Goal: Task Accomplishment & Management: Manage account settings

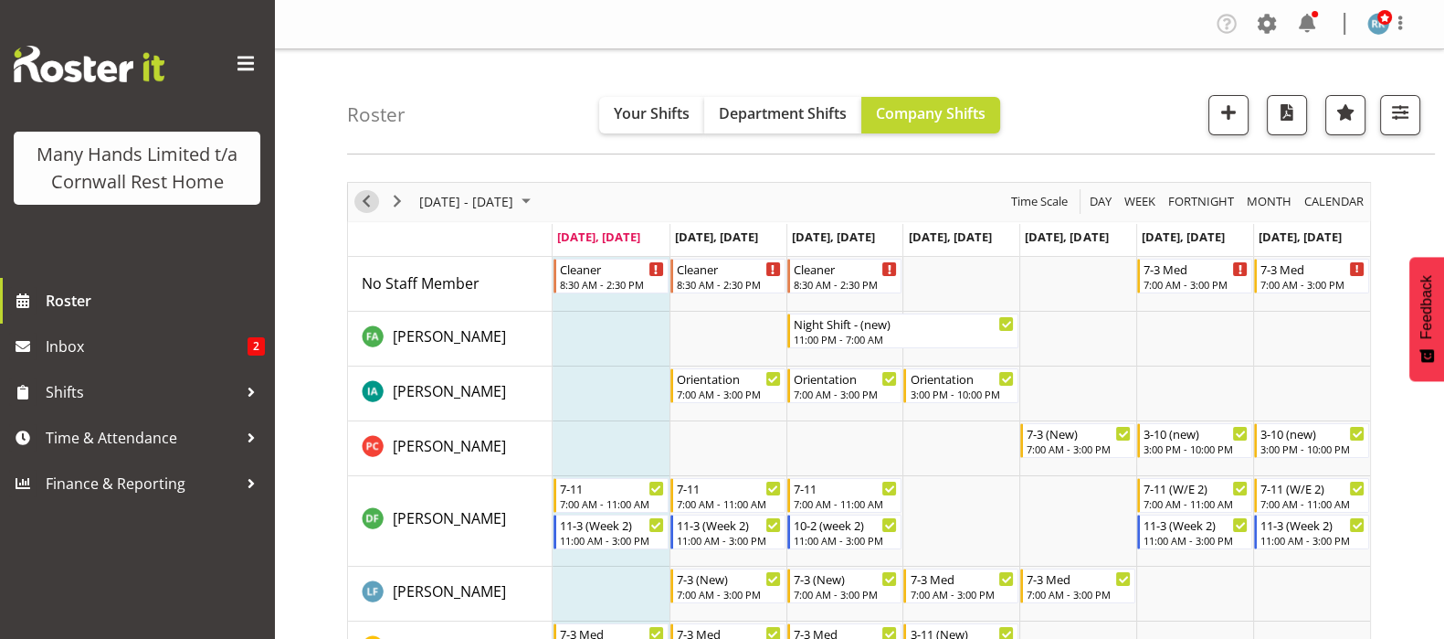
click at [361, 196] on span "Previous" at bounding box center [366, 201] width 22 height 23
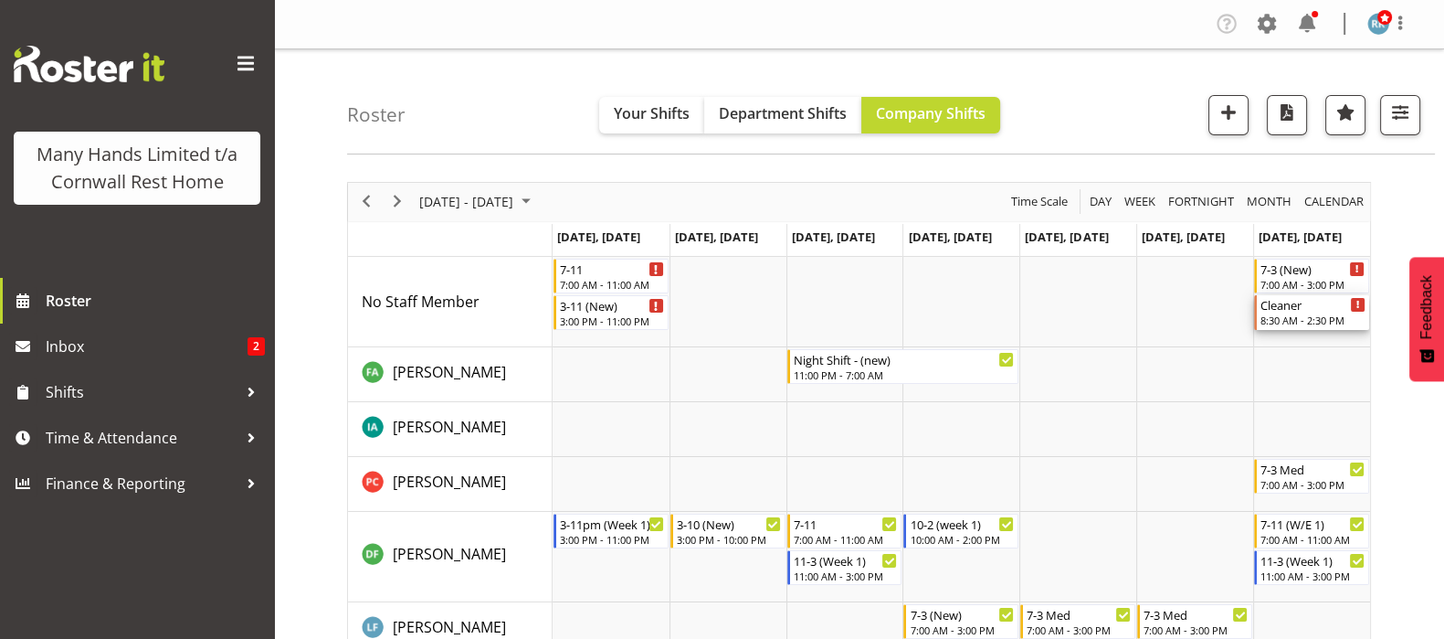
click at [1288, 307] on div "Cleaner" at bounding box center [1313, 304] width 105 height 18
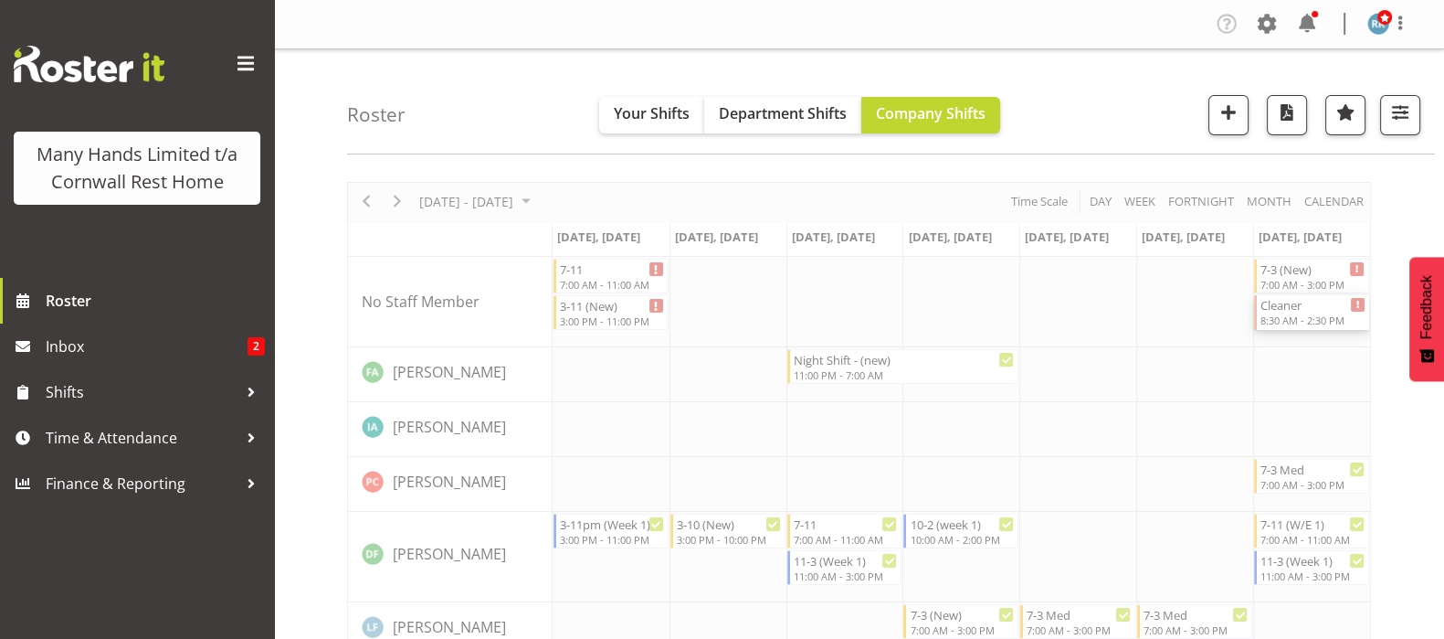
select select "7"
select select "2025"
select select "14"
select select "30"
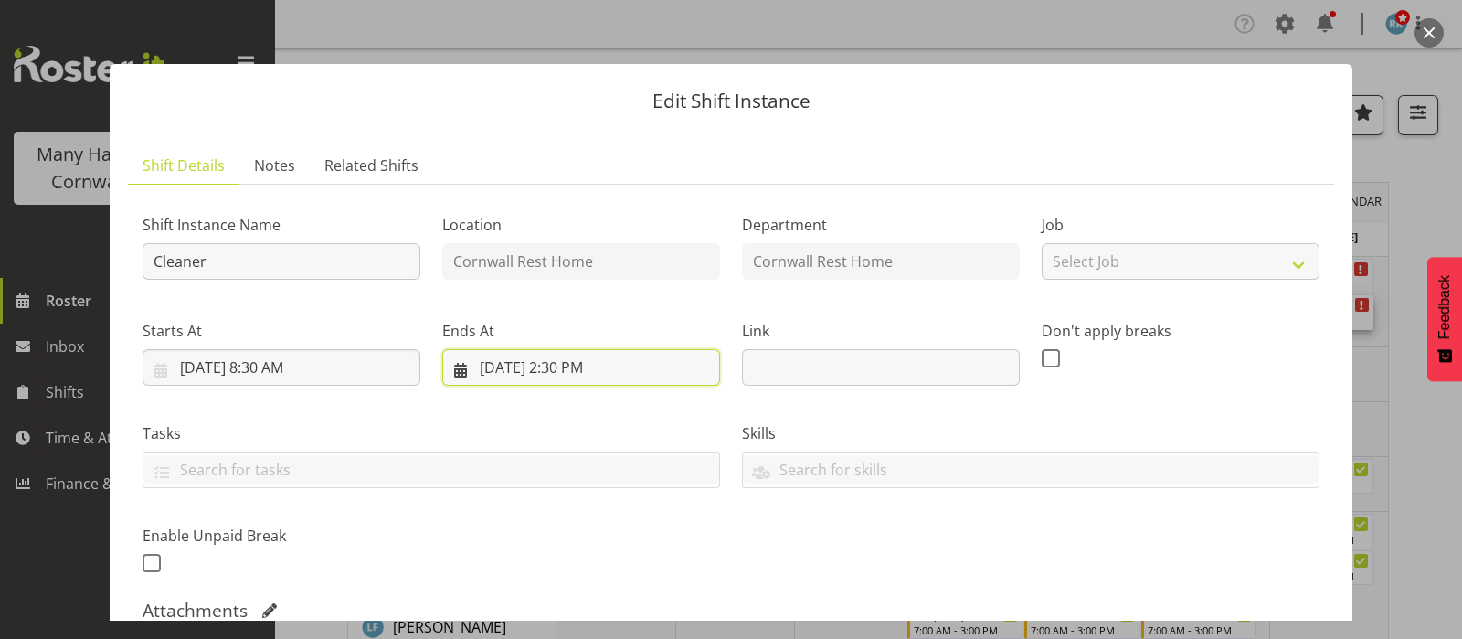
click at [557, 372] on input "[DATE] 2:30 PM" at bounding box center [581, 367] width 278 height 37
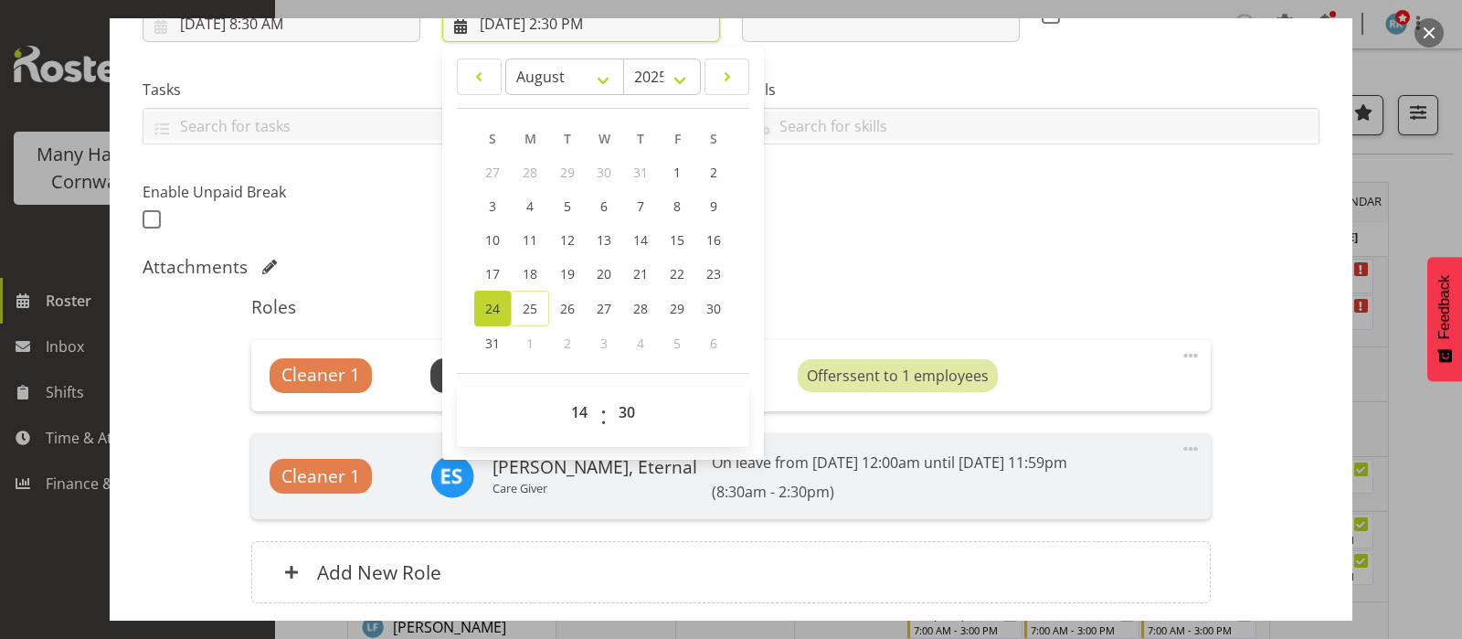
scroll to position [456, 0]
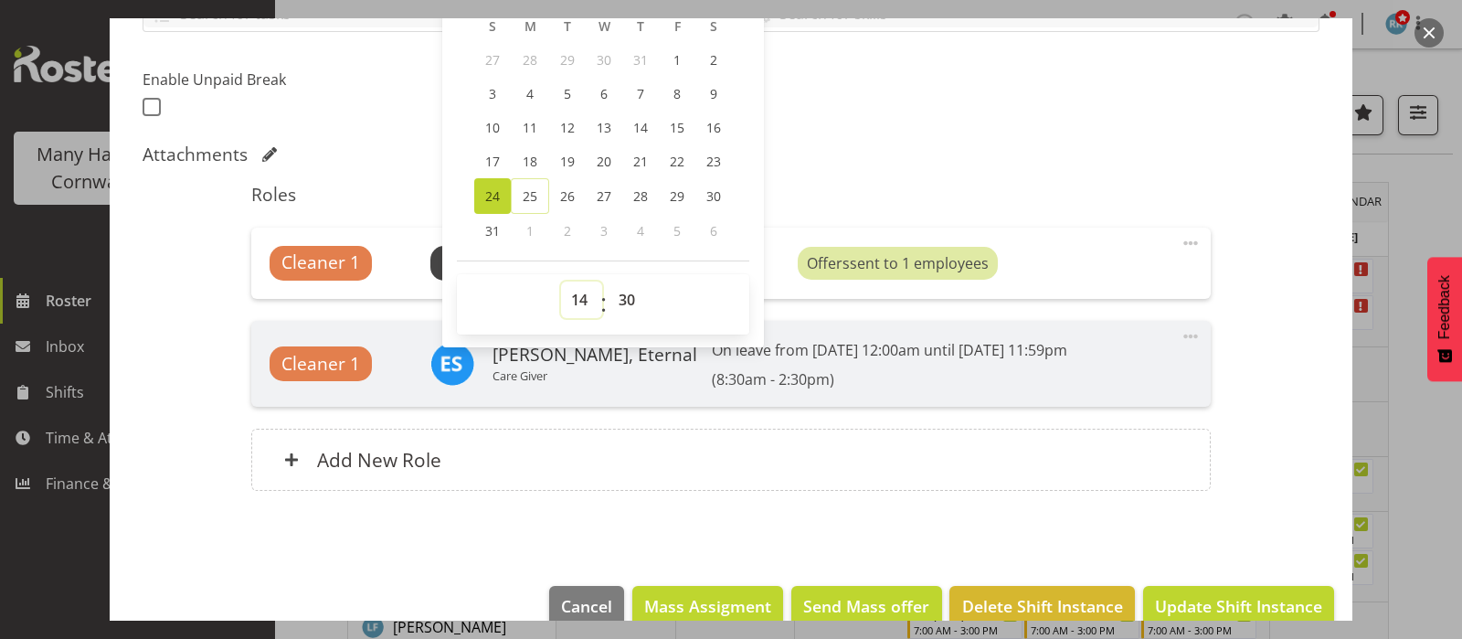
click at [580, 294] on select "00 01 02 03 04 05 06 07 08 09 10 11 12 13 14 15 16 17 18 19 20 21 22 23" at bounding box center [581, 299] width 41 height 37
select select "13"
click at [561, 281] on select "00 01 02 03 04 05 06 07 08 09 10 11 12 13 14 15 16 17 18 19 20 21 22 23" at bounding box center [581, 299] width 41 height 37
type input "[DATE] 1:30 PM"
click at [623, 301] on select "00 01 02 03 04 05 06 07 08 09 10 11 12 13 14 15 16 17 18 19 20 21 22 23 24 25 2…" at bounding box center [628, 299] width 41 height 37
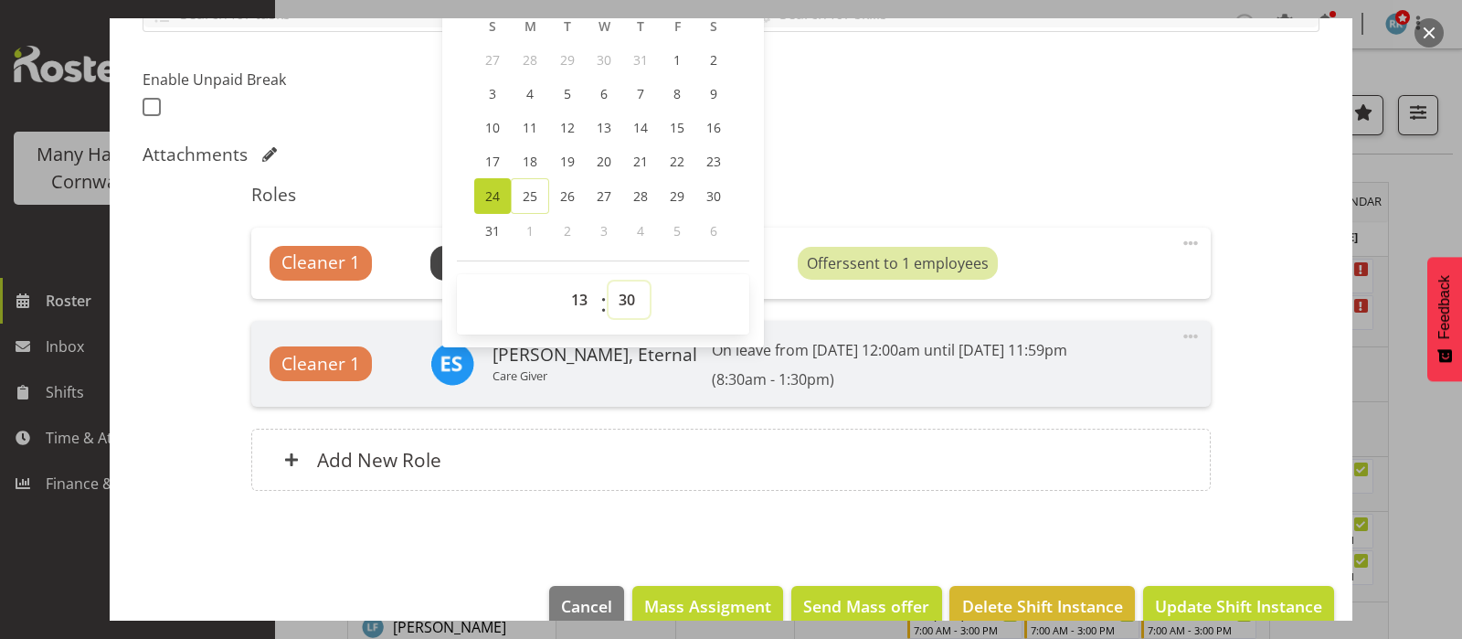
select select "0"
click at [608, 281] on select "00 01 02 03 04 05 06 07 08 09 10 11 12 13 14 15 16 17 18 19 20 21 22 23 24 25 2…" at bounding box center [628, 299] width 41 height 37
type input "[DATE] 1:00 PM"
click at [346, 137] on div "Shift Instance Name Cleaner Location [GEOGRAPHIC_DATA] Rest Home Department [GE…" at bounding box center [731, 127] width 1177 height 769
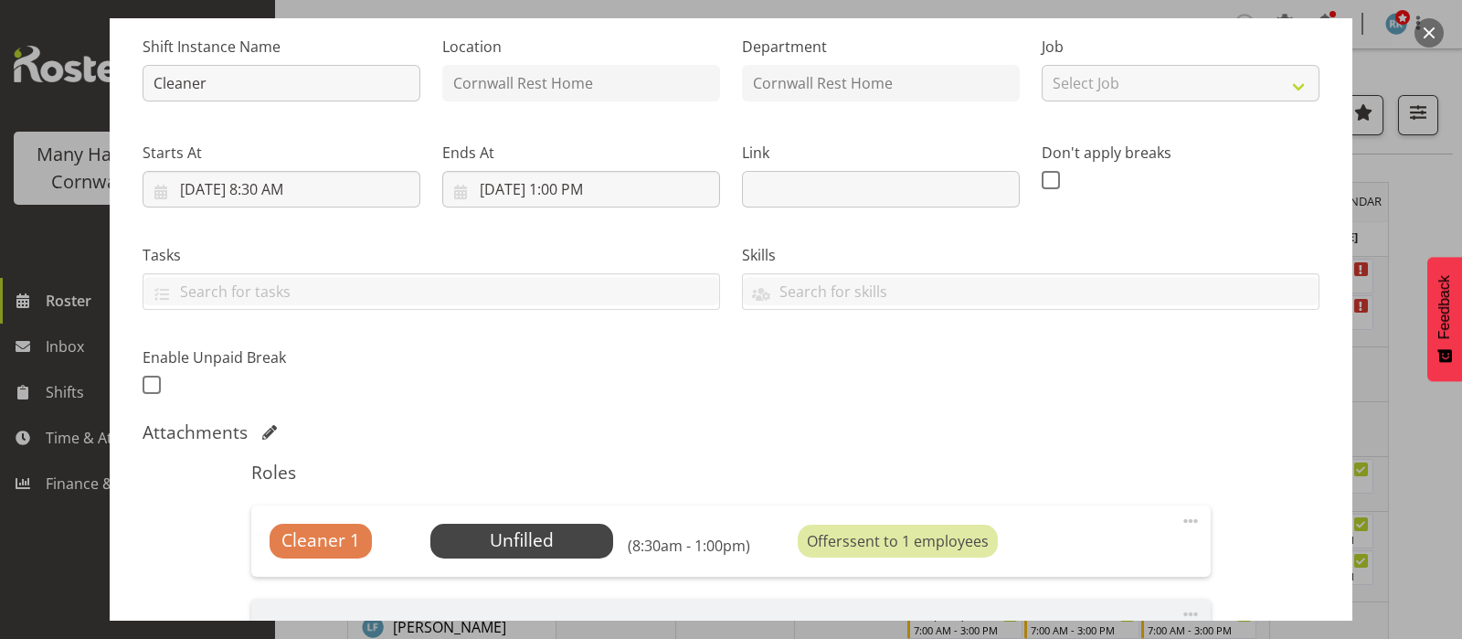
scroll to position [113, 0]
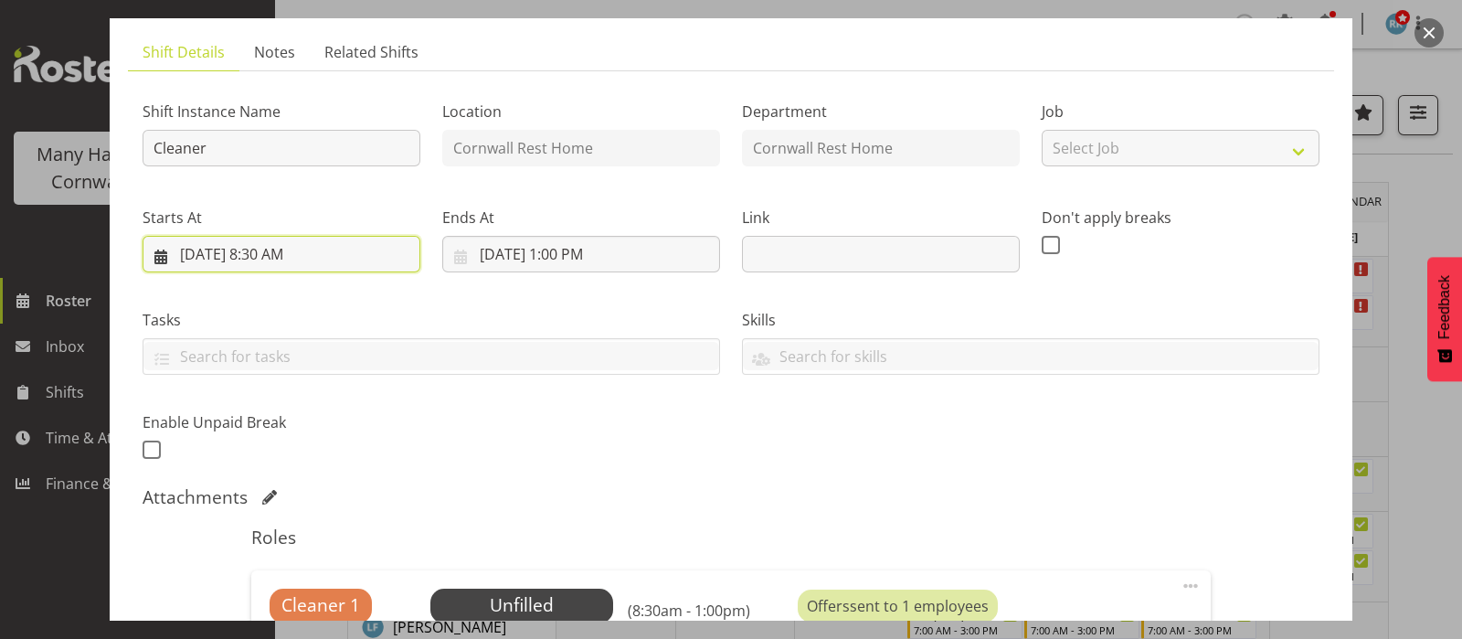
click at [276, 258] on input "[DATE] 8:30 AM" at bounding box center [282, 254] width 278 height 37
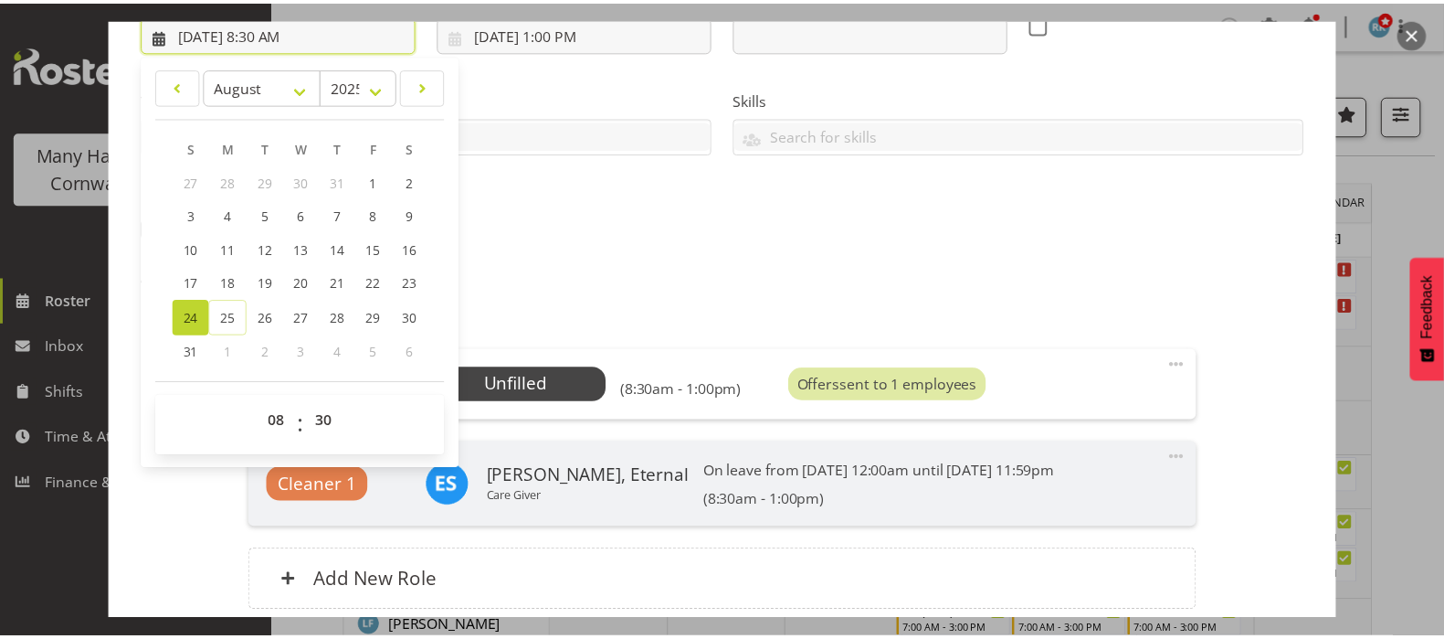
scroll to position [343, 0]
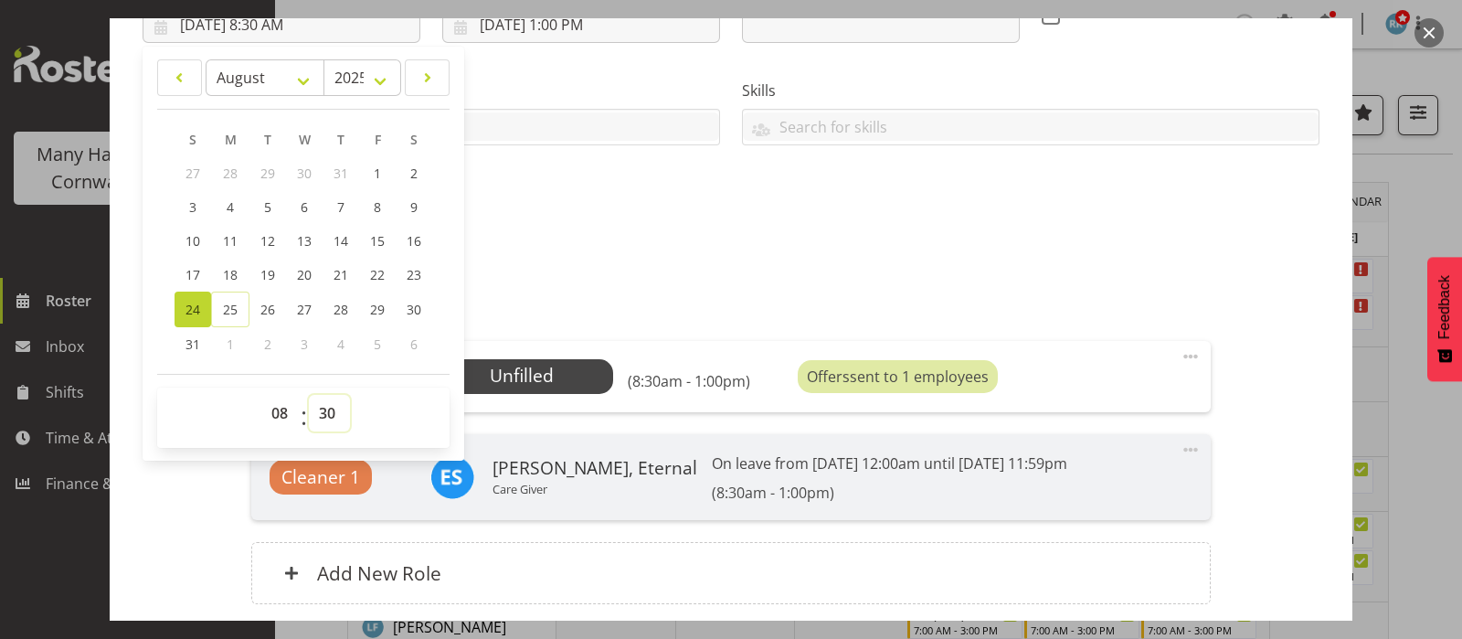
click at [327, 415] on select "00 01 02 03 04 05 06 07 08 09 10 11 12 13 14 15 16 17 18 19 20 21 22 23 24 25 2…" at bounding box center [329, 413] width 41 height 37
select select "0"
click at [309, 395] on select "00 01 02 03 04 05 06 07 08 09 10 11 12 13 14 15 16 17 18 19 20 21 22 23 24 25 2…" at bounding box center [329, 413] width 41 height 37
type input "[DATE] 8:00 AM"
click at [1156, 276] on div "Attachments" at bounding box center [731, 268] width 1177 height 22
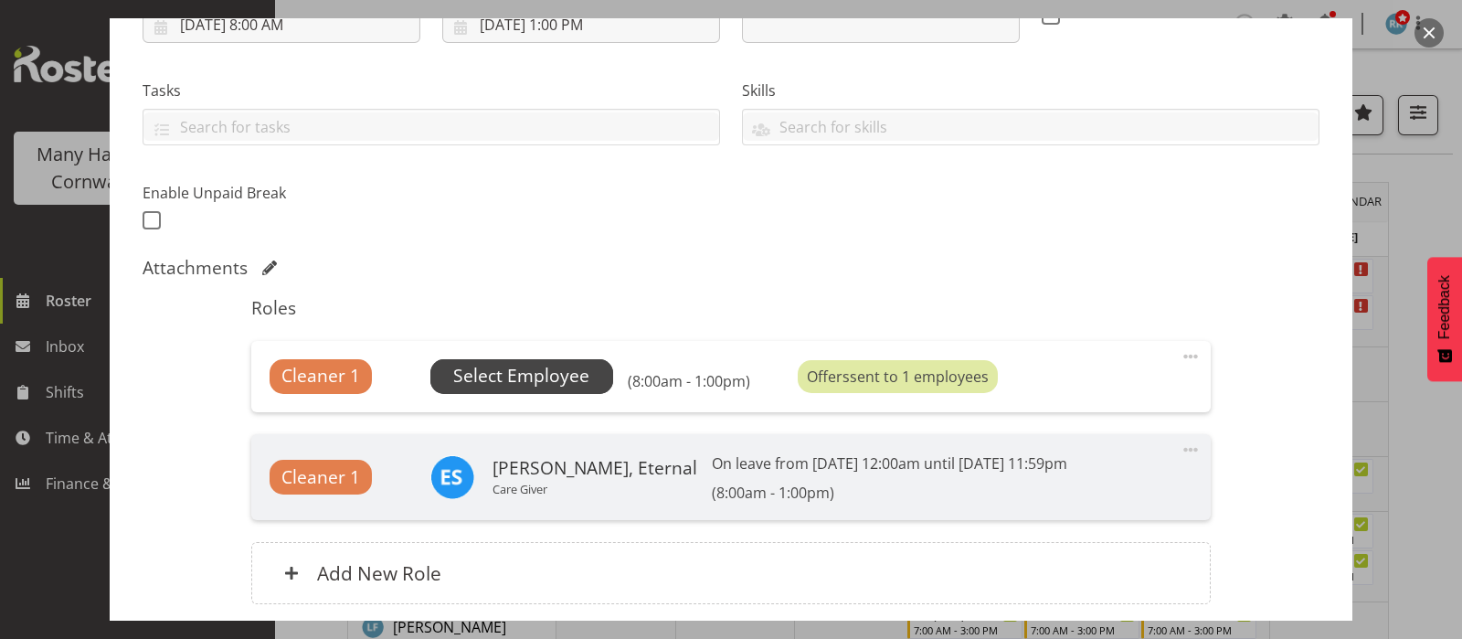
click at [524, 368] on span "Select Employee" at bounding box center [521, 376] width 136 height 26
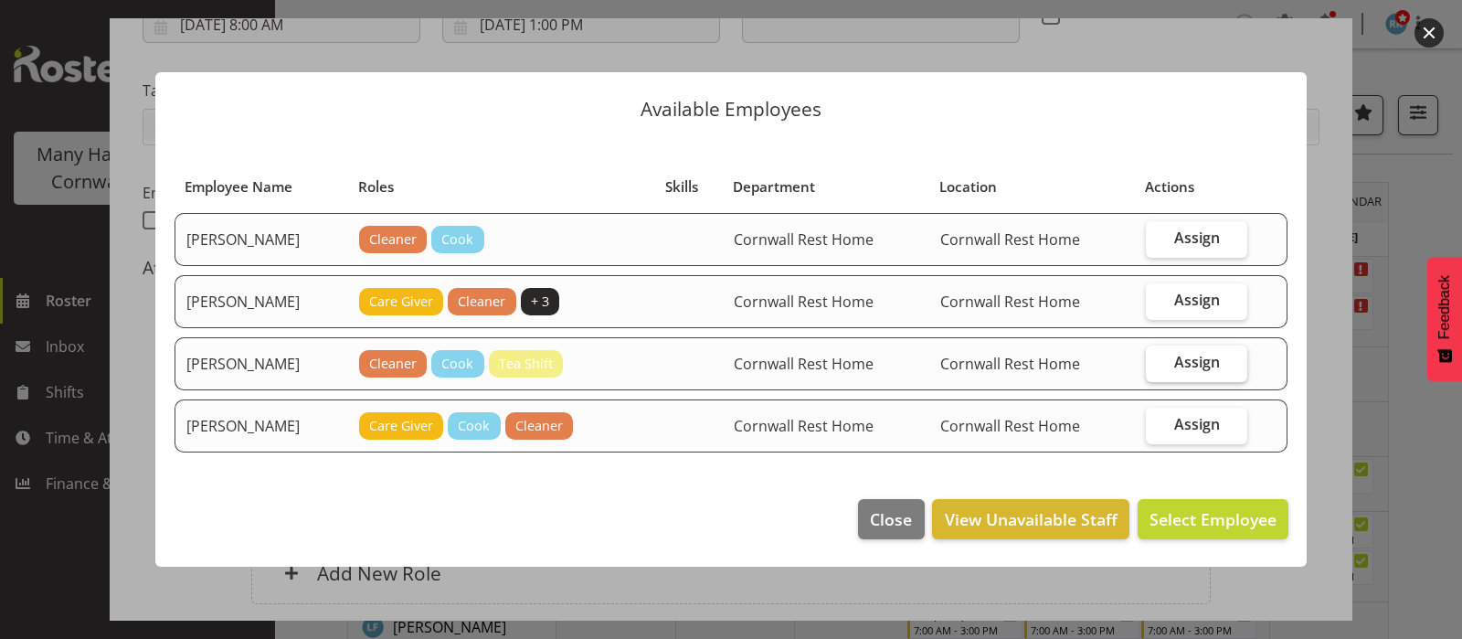
click at [1199, 365] on span "Assign" at bounding box center [1197, 362] width 46 height 18
click at [1157, 365] on input "Assign" at bounding box center [1152, 362] width 12 height 12
checkbox input "true"
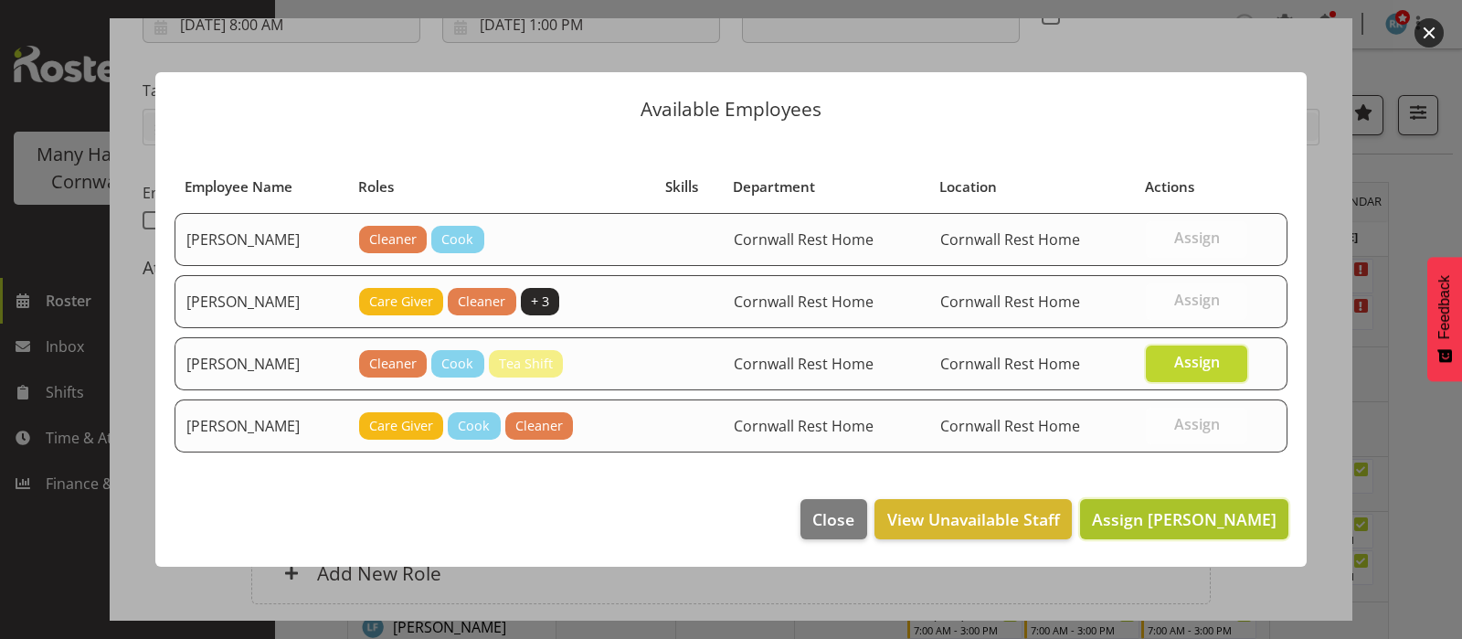
click at [1181, 515] on span "Assign [PERSON_NAME]" at bounding box center [1184, 519] width 185 height 22
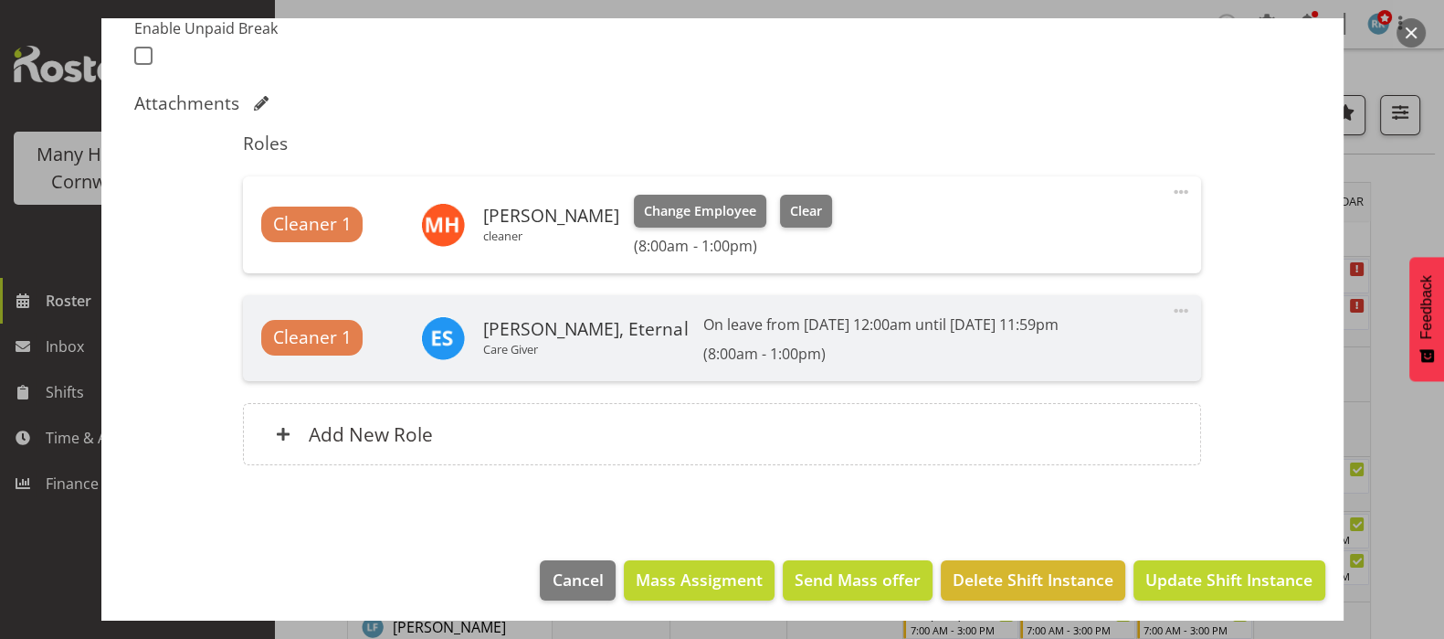
scroll to position [512, 0]
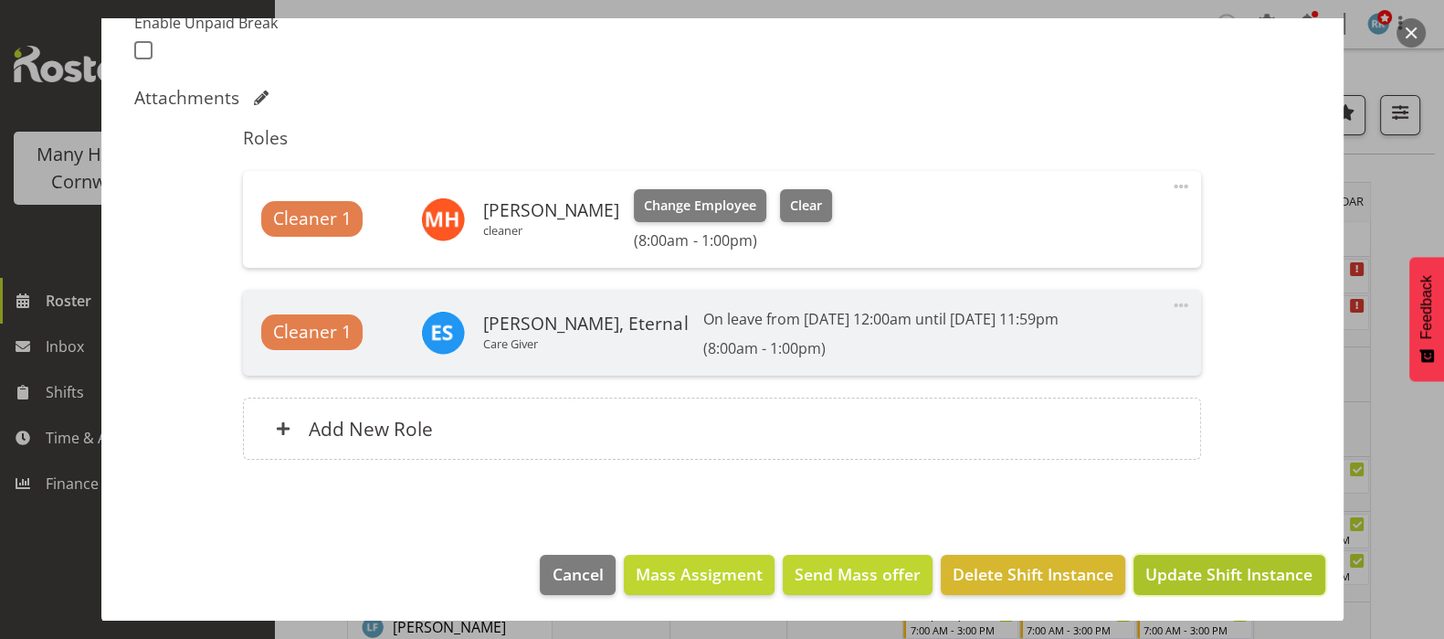
click at [1192, 570] on span "Update Shift Instance" at bounding box center [1229, 574] width 167 height 24
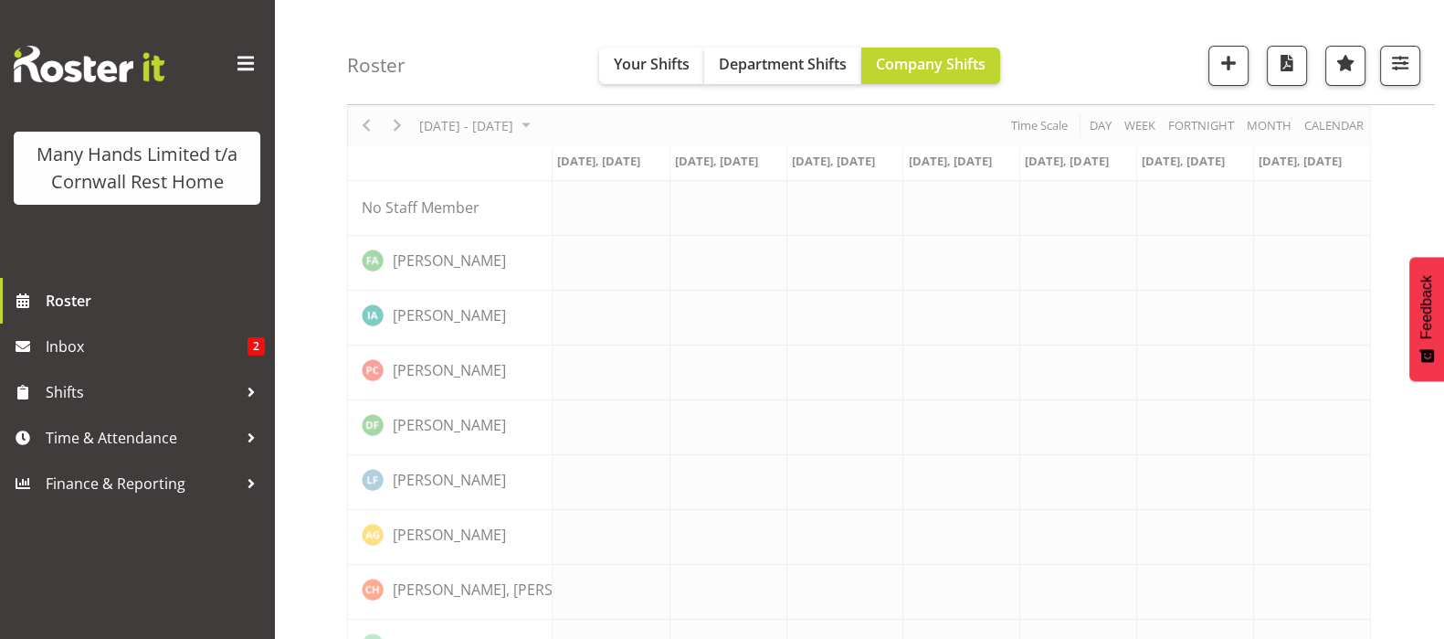
scroll to position [0, 0]
